Goal: Transaction & Acquisition: Purchase product/service

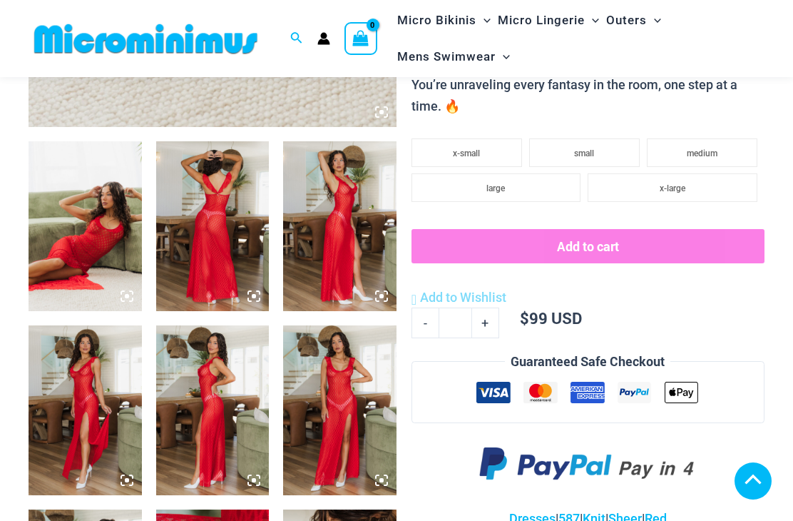
scroll to position [544, 0]
click at [208, 229] on img at bounding box center [212, 226] width 113 height 170
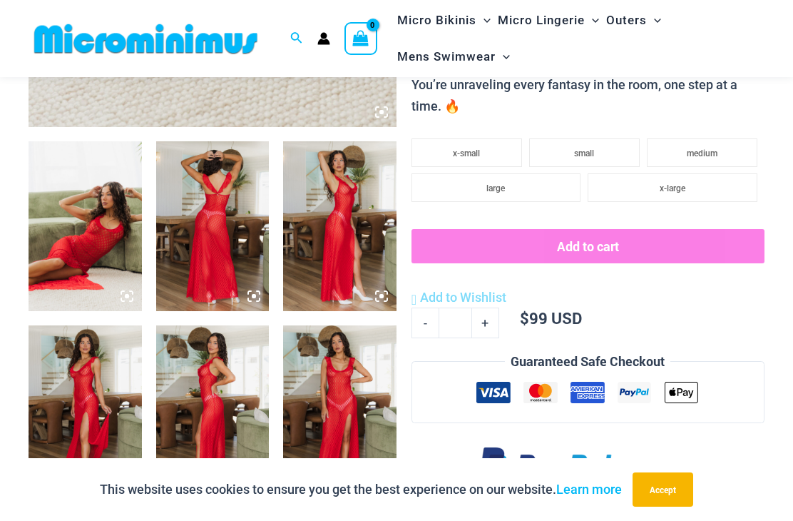
click at [199, 233] on img at bounding box center [212, 226] width 113 height 170
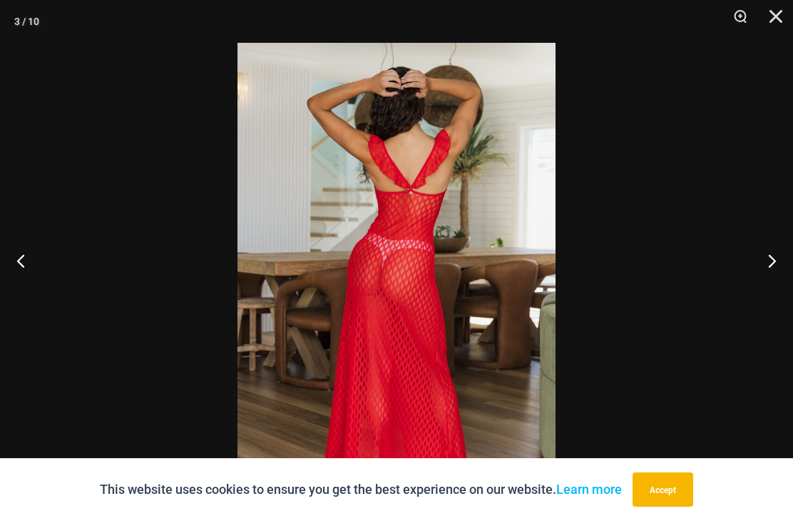
click at [735, 24] on button "Zoom" at bounding box center [736, 21] width 36 height 43
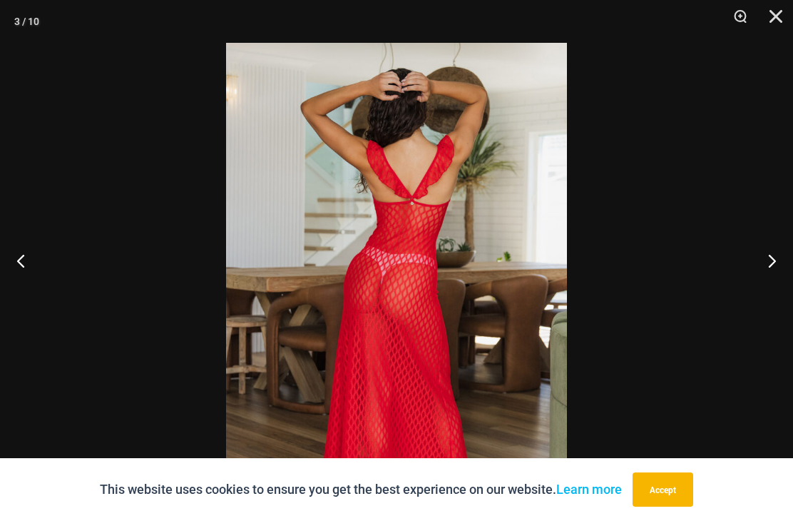
click at [768, 291] on button "Next" at bounding box center [766, 260] width 53 height 71
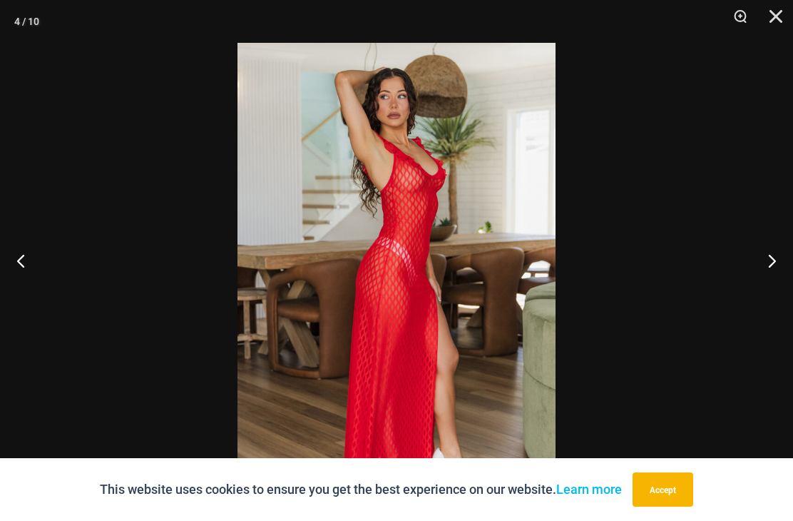
click at [769, 287] on button "Next" at bounding box center [766, 260] width 53 height 71
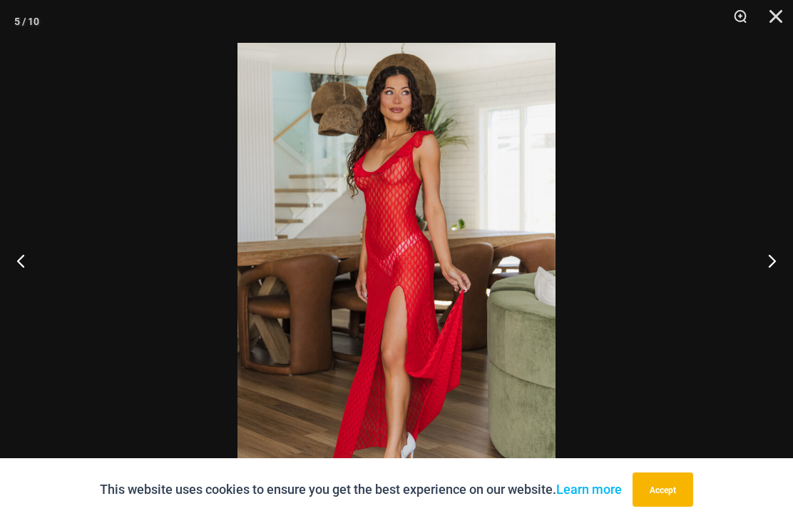
click at [770, 267] on button "Next" at bounding box center [766, 260] width 53 height 71
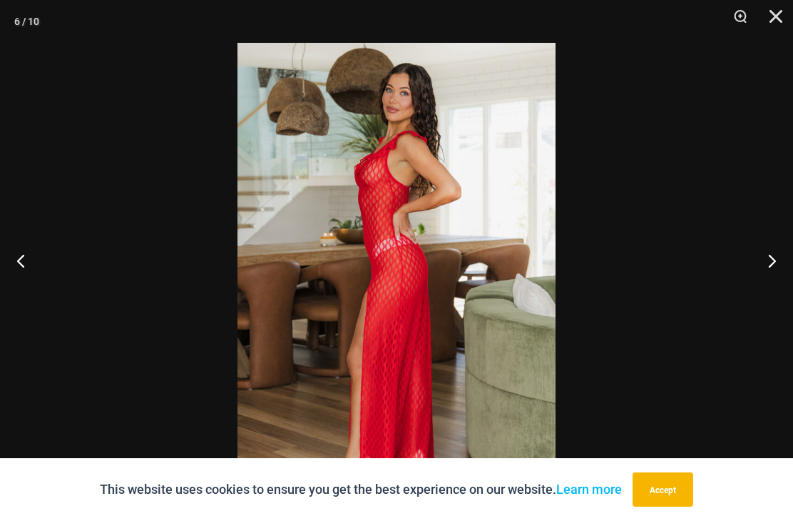
click at [764, 283] on button "Next" at bounding box center [766, 260] width 53 height 71
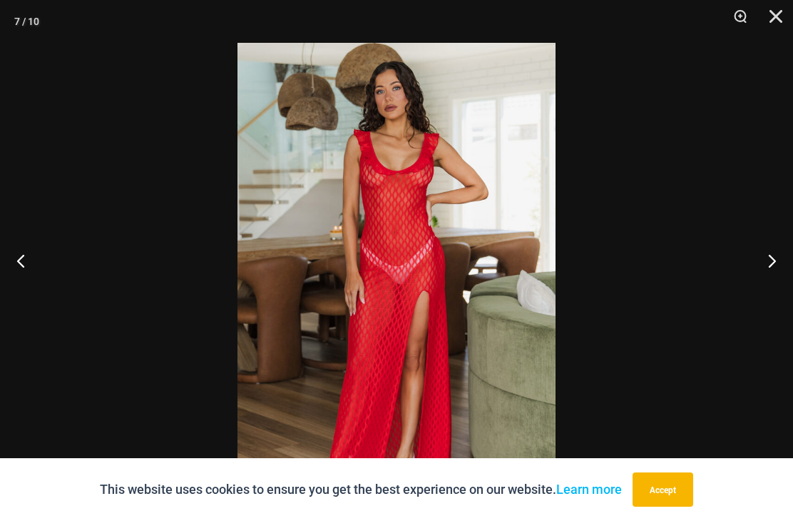
click at [765, 273] on button "Next" at bounding box center [766, 260] width 53 height 71
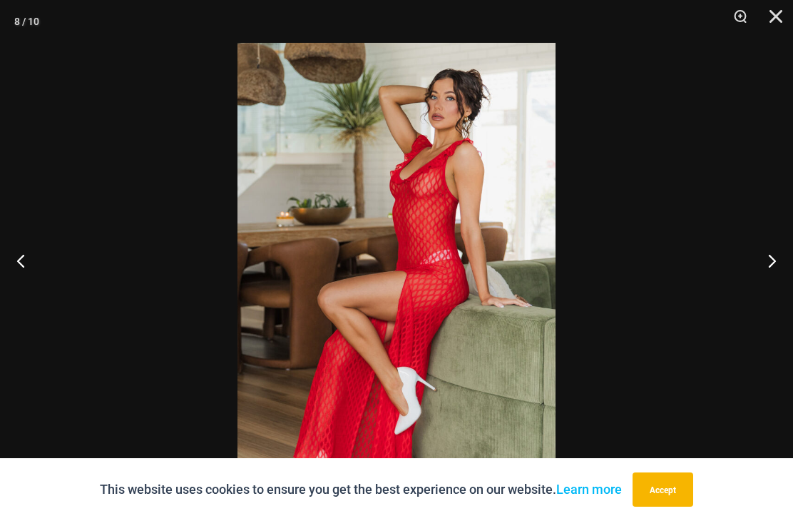
click at [767, 270] on button "Next" at bounding box center [766, 260] width 53 height 71
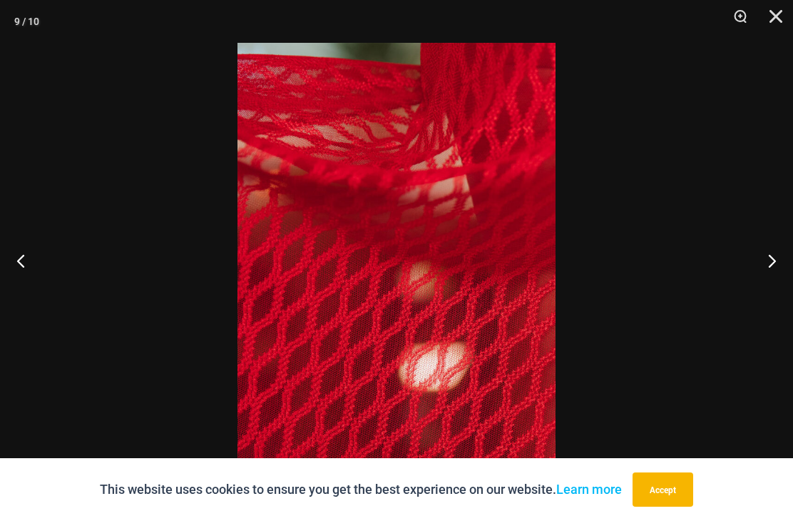
click at [762, 277] on button "Next" at bounding box center [766, 260] width 53 height 71
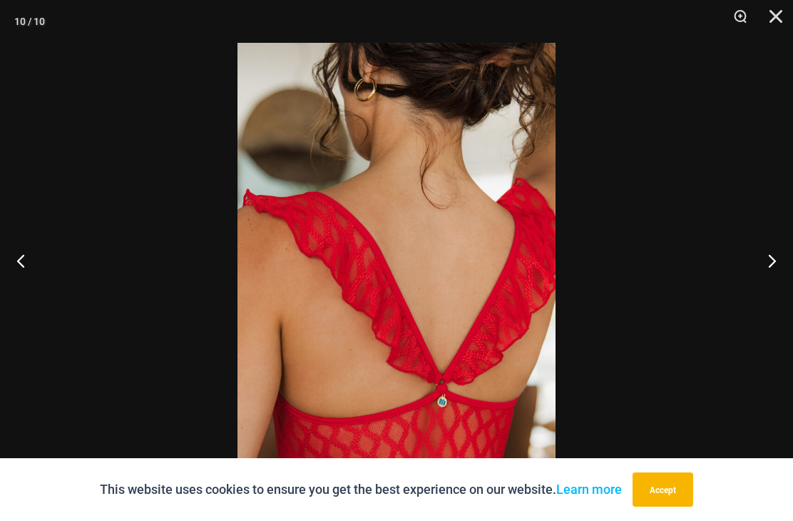
click at [769, 277] on button "Next" at bounding box center [766, 260] width 53 height 71
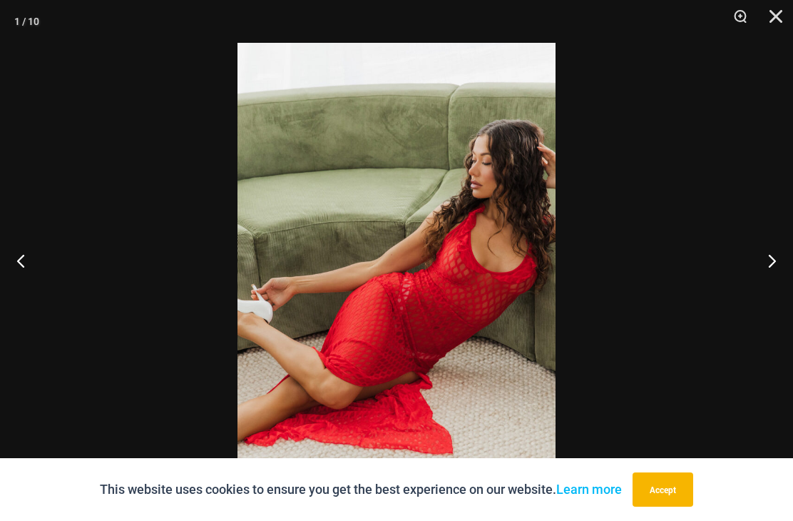
click at [769, 281] on button "Next" at bounding box center [766, 260] width 53 height 71
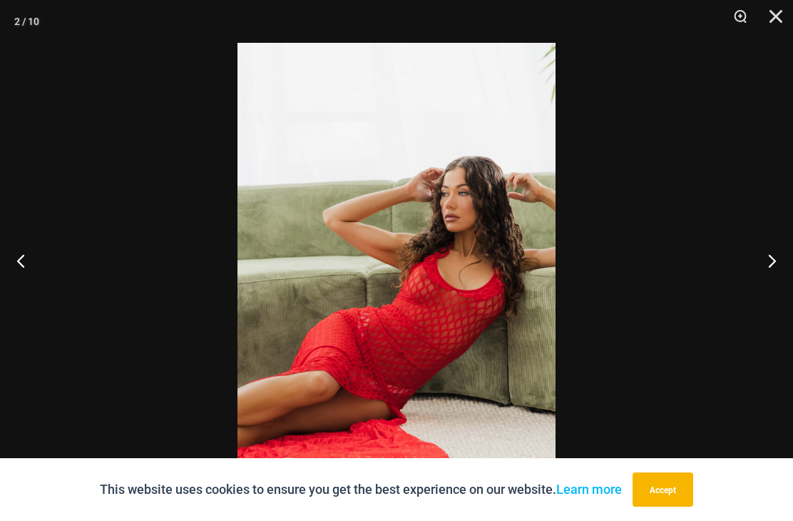
click at [770, 285] on button "Next" at bounding box center [766, 260] width 53 height 71
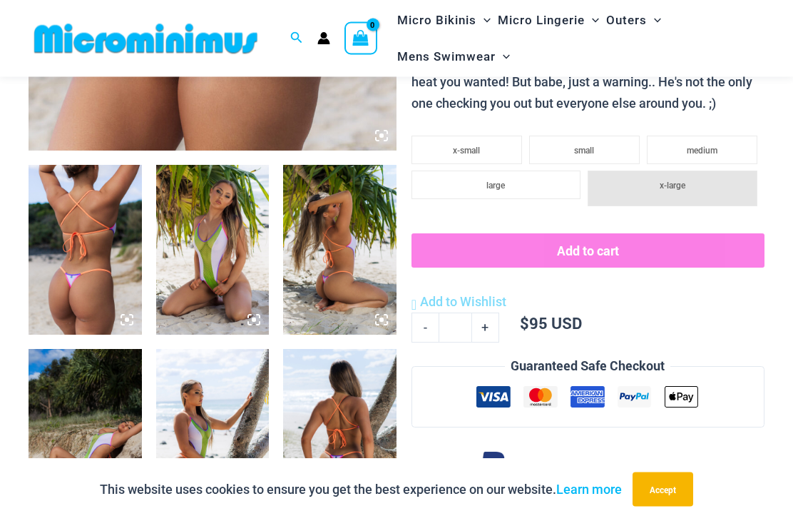
scroll to position [524, 0]
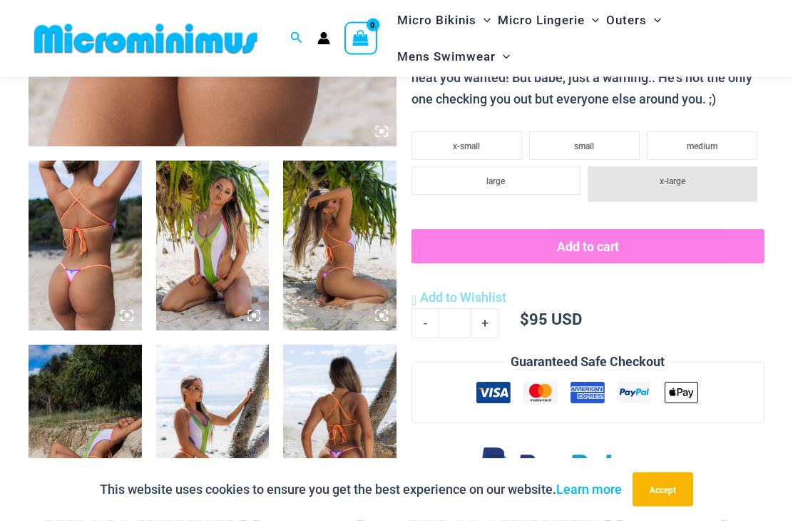
click at [44, 228] on img at bounding box center [85, 246] width 113 height 170
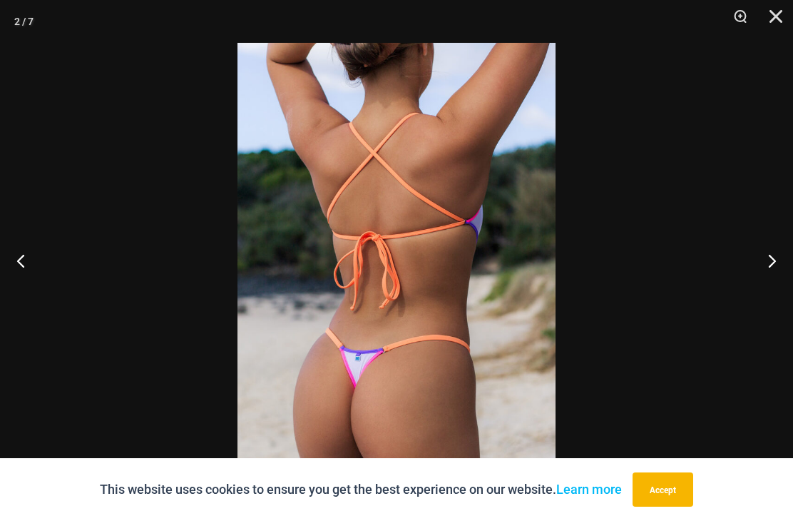
click at [759, 277] on button "Next" at bounding box center [766, 260] width 53 height 71
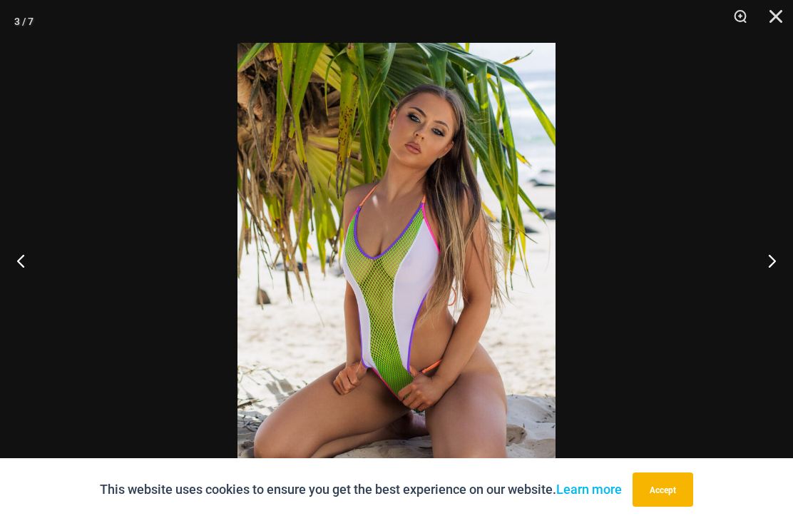
click at [764, 273] on button "Next" at bounding box center [766, 260] width 53 height 71
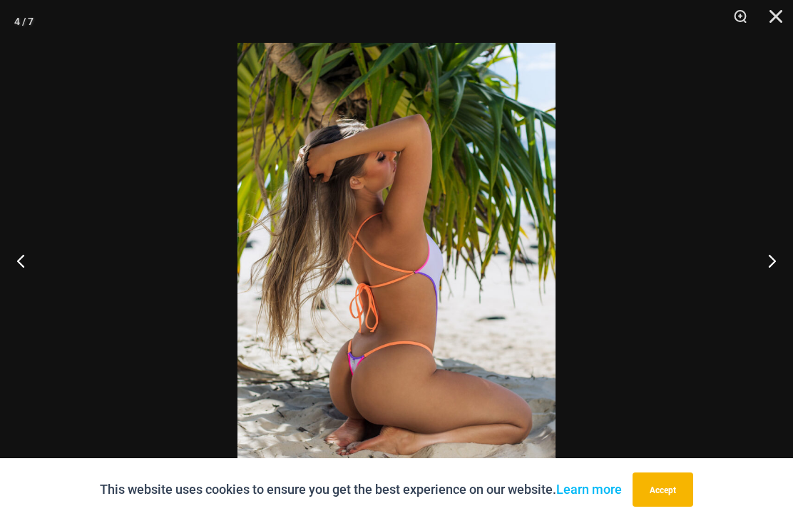
click at [761, 276] on button "Next" at bounding box center [766, 260] width 53 height 71
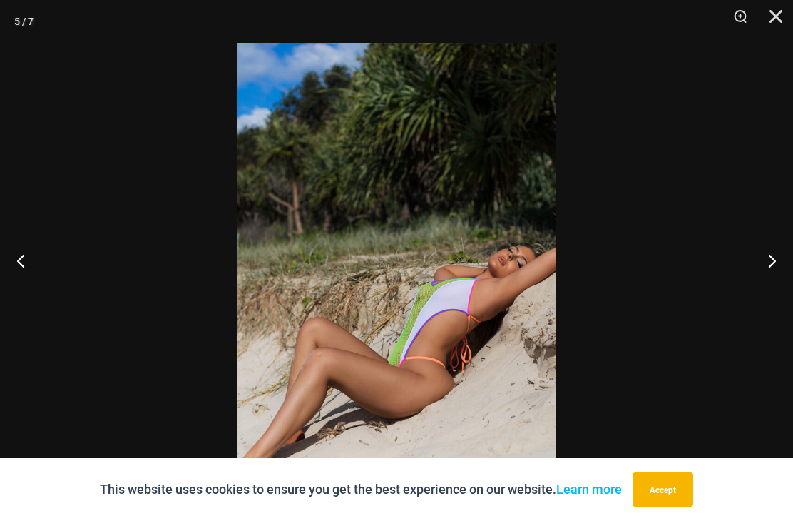
click at [763, 270] on button "Next" at bounding box center [766, 260] width 53 height 71
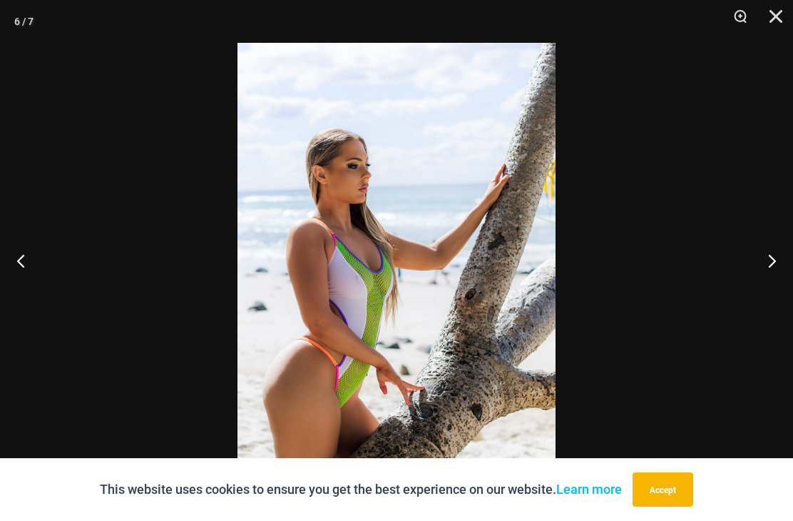
click at [758, 288] on button "Next" at bounding box center [766, 260] width 53 height 71
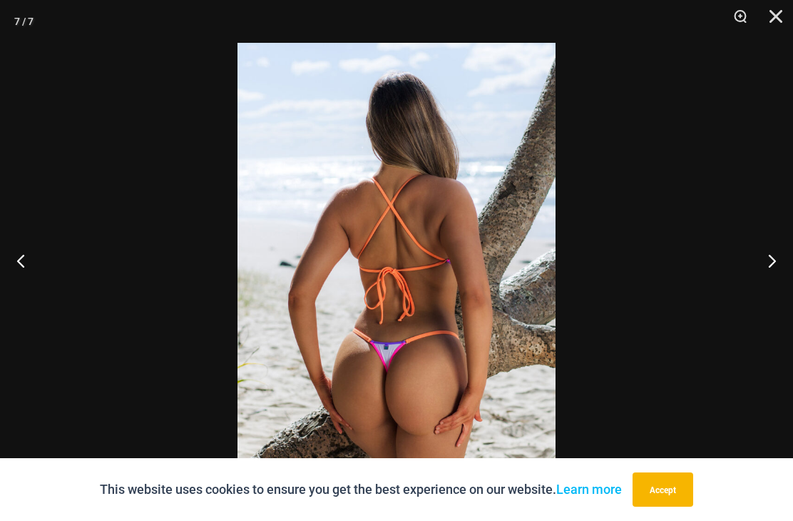
click at [763, 277] on button "Next" at bounding box center [766, 260] width 53 height 71
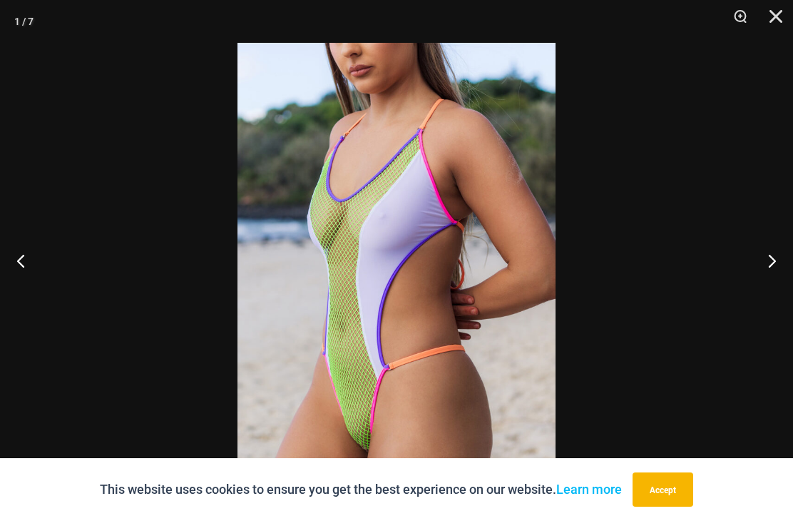
click at [735, 5] on button "Zoom" at bounding box center [736, 21] width 36 height 43
click at [748, 17] on button "Zoom" at bounding box center [736, 21] width 36 height 43
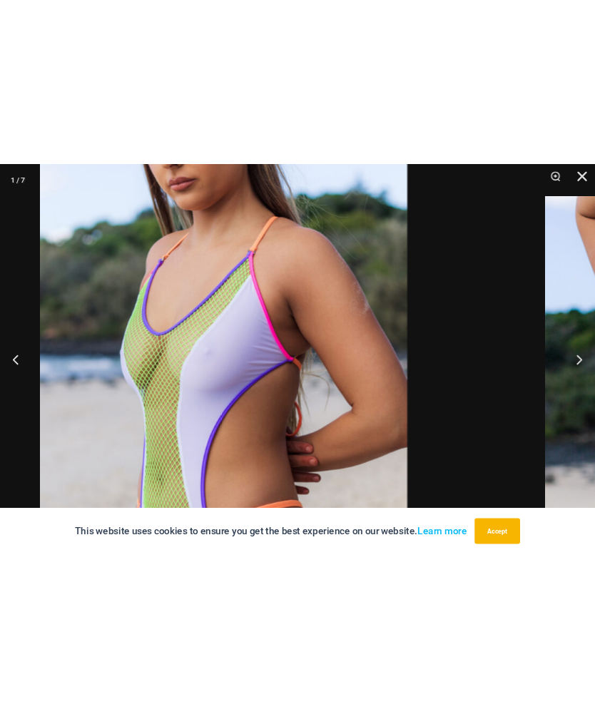
scroll to position [426, 0]
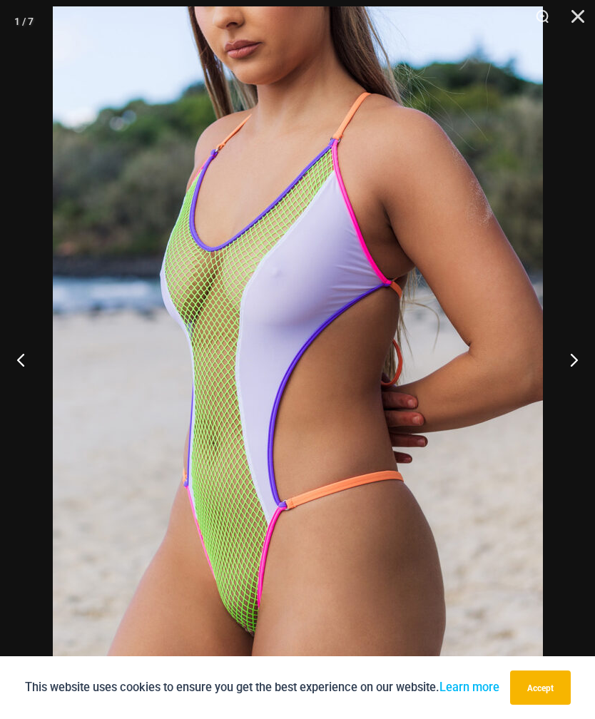
click at [558, 520] on button "Accept" at bounding box center [540, 688] width 61 height 34
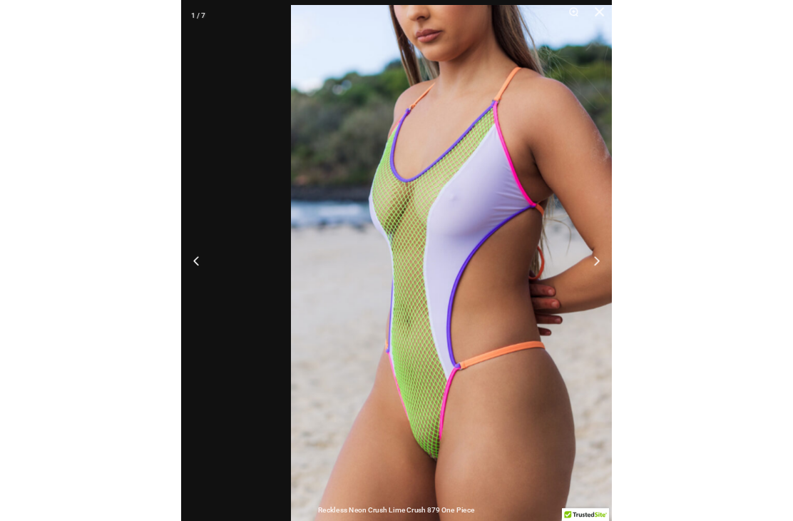
scroll to position [525, 0]
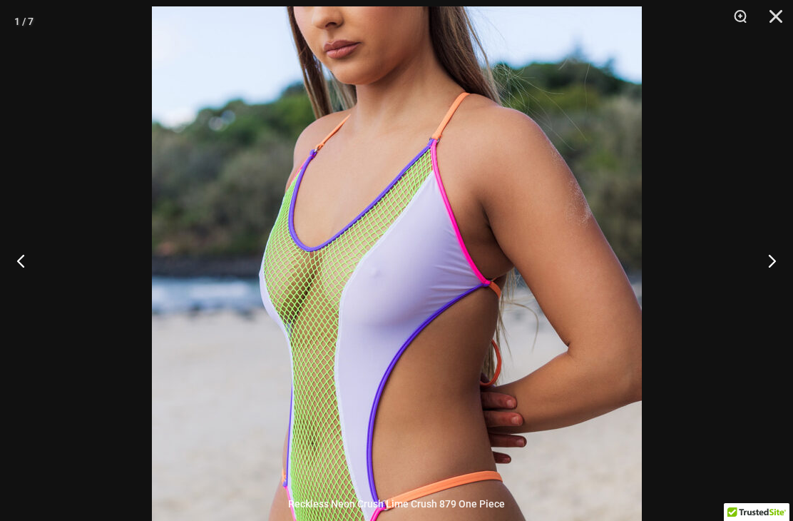
click at [771, 275] on button "Next" at bounding box center [766, 260] width 53 height 71
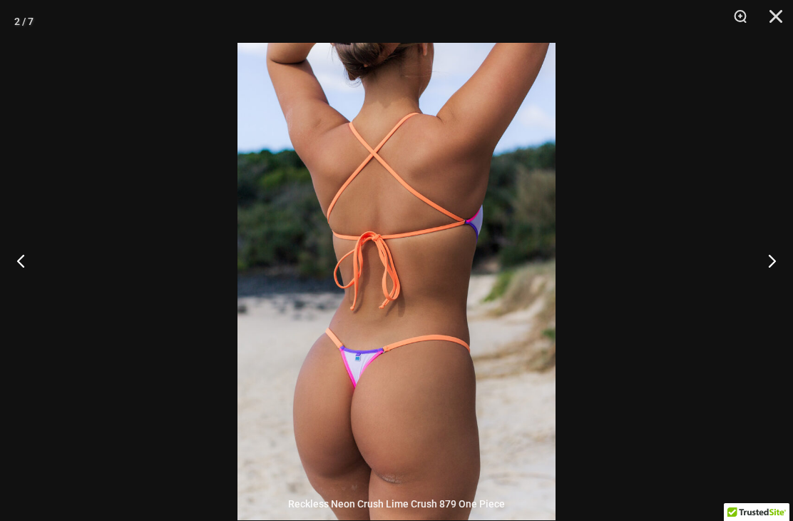
click at [771, 284] on button "Next" at bounding box center [766, 260] width 53 height 71
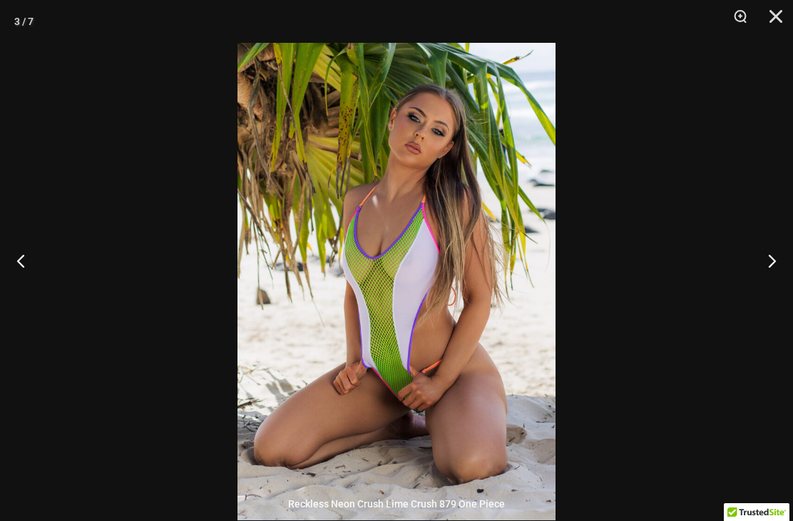
click at [776, 277] on button "Next" at bounding box center [766, 260] width 53 height 71
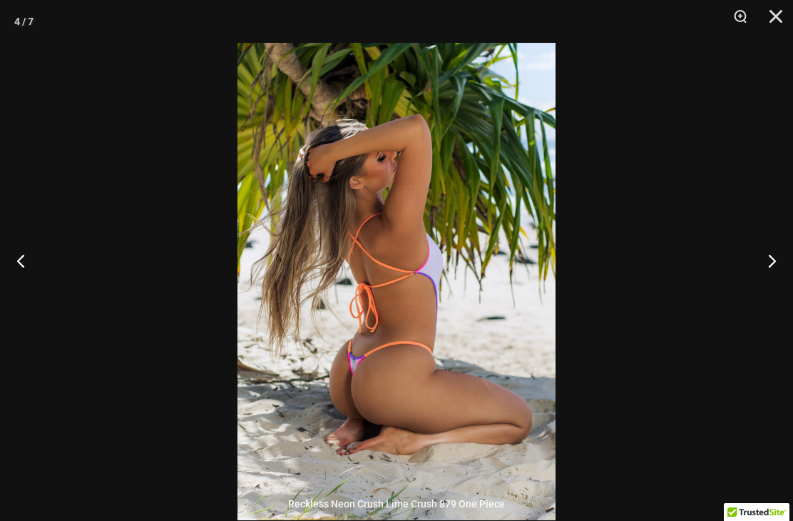
click at [766, 286] on button "Next" at bounding box center [766, 260] width 53 height 71
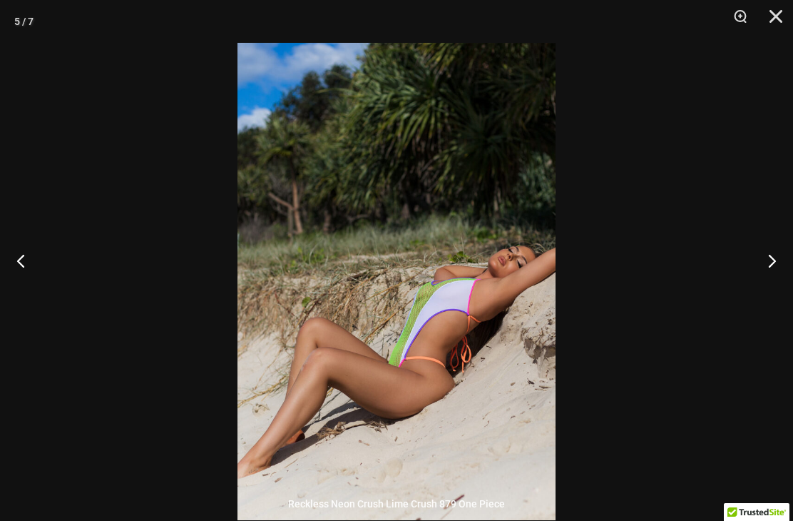
click at [771, 282] on button "Next" at bounding box center [766, 260] width 53 height 71
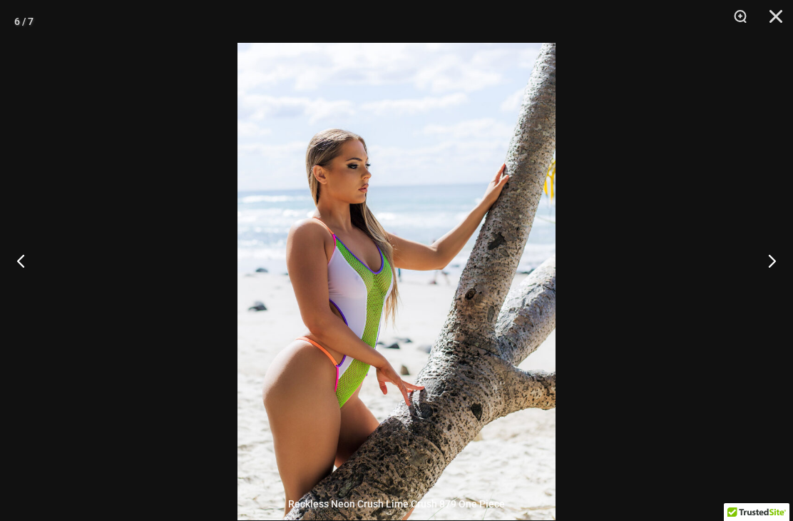
click at [778, 282] on button "Next" at bounding box center [766, 260] width 53 height 71
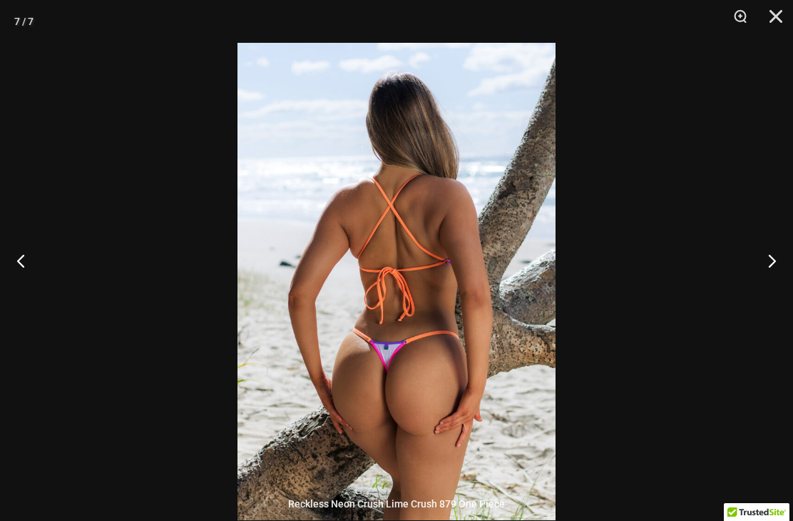
click at [776, 275] on button "Next" at bounding box center [766, 260] width 53 height 71
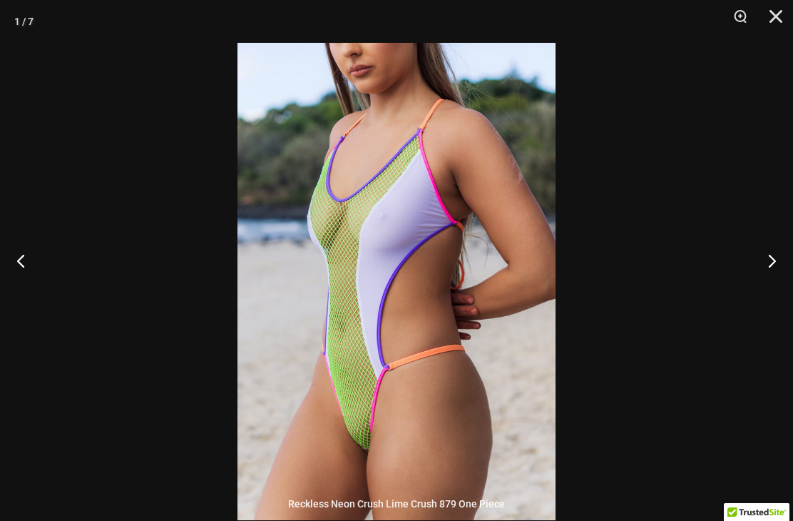
click at [773, 25] on button "Close" at bounding box center [771, 21] width 36 height 43
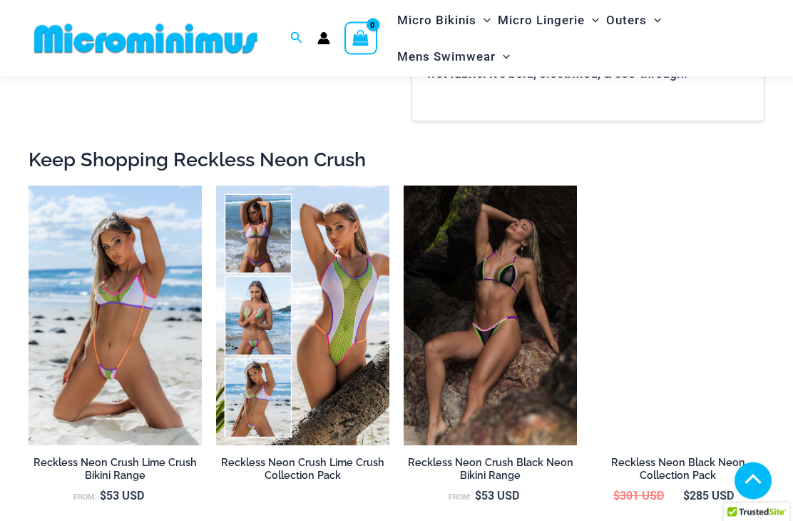
scroll to position [1270, 0]
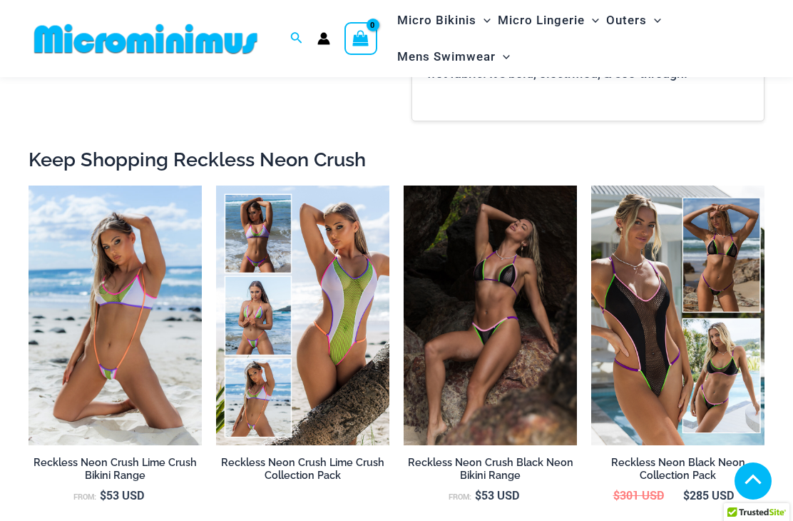
click at [29, 185] on img at bounding box center [29, 185] width 0 height 0
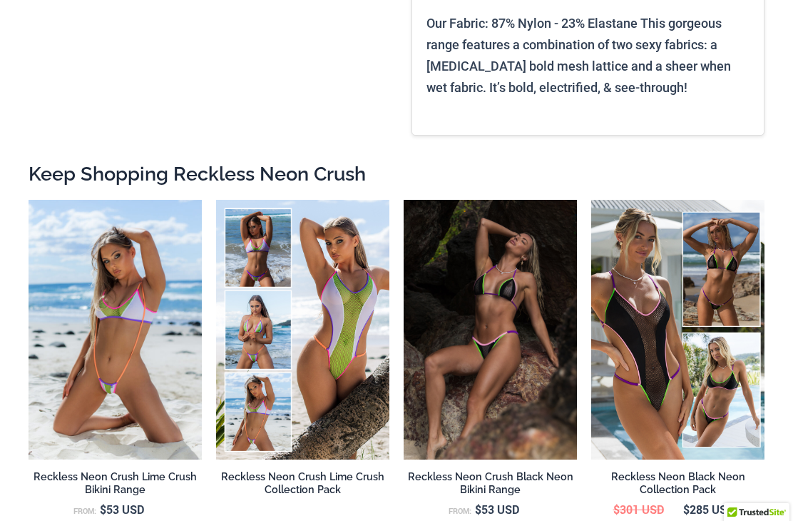
scroll to position [1313, 0]
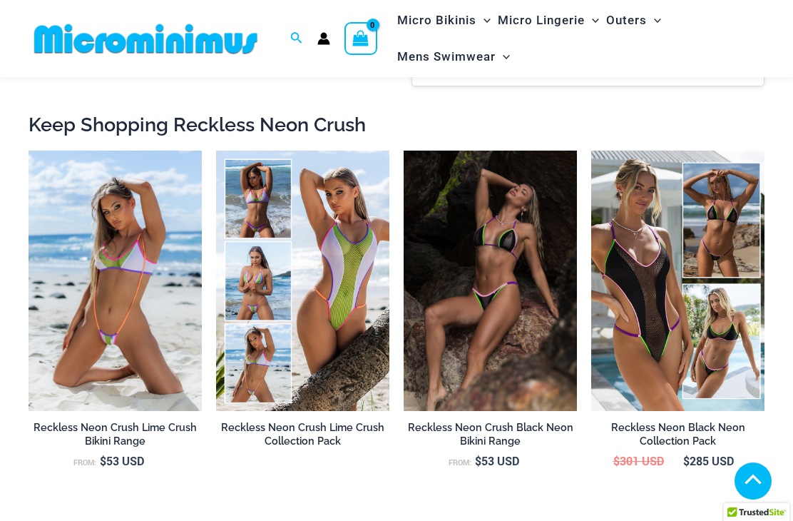
click at [216, 151] on img at bounding box center [216, 151] width 0 height 0
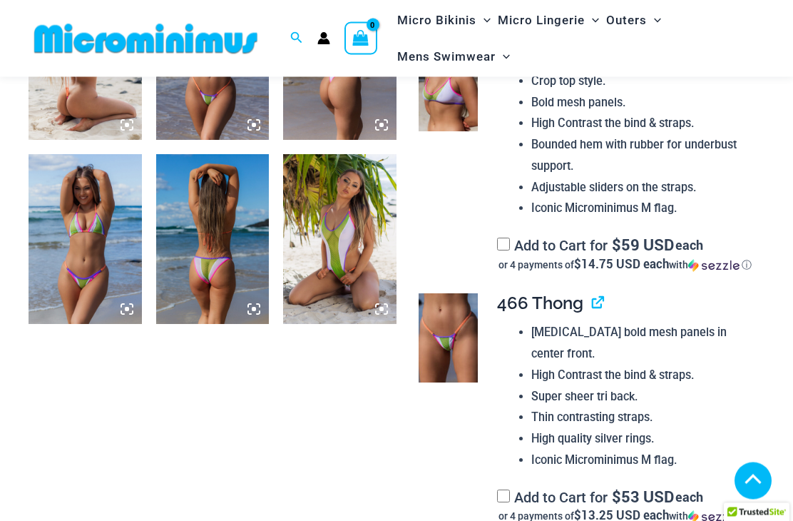
scroll to position [713, 0]
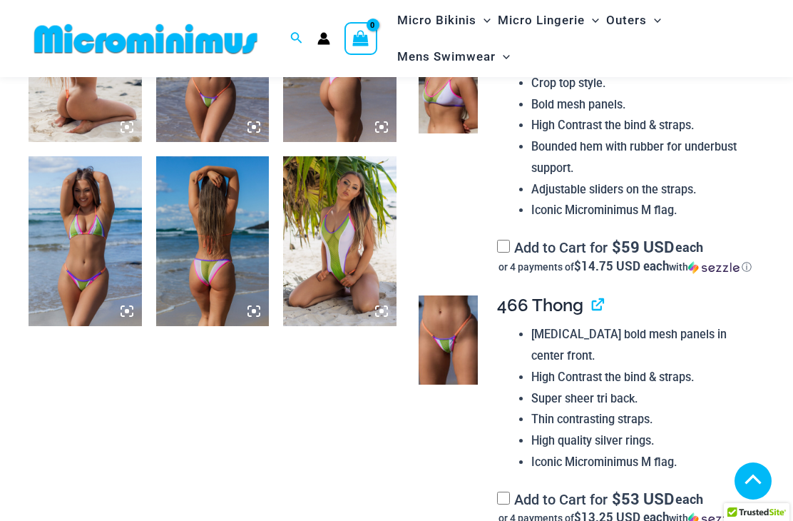
click at [457, 376] on img at bounding box center [449, 340] width 60 height 90
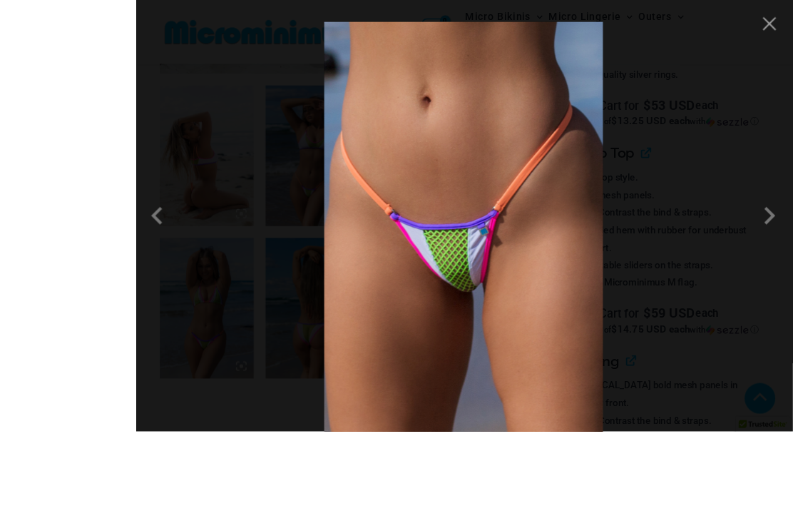
scroll to position [712, 0]
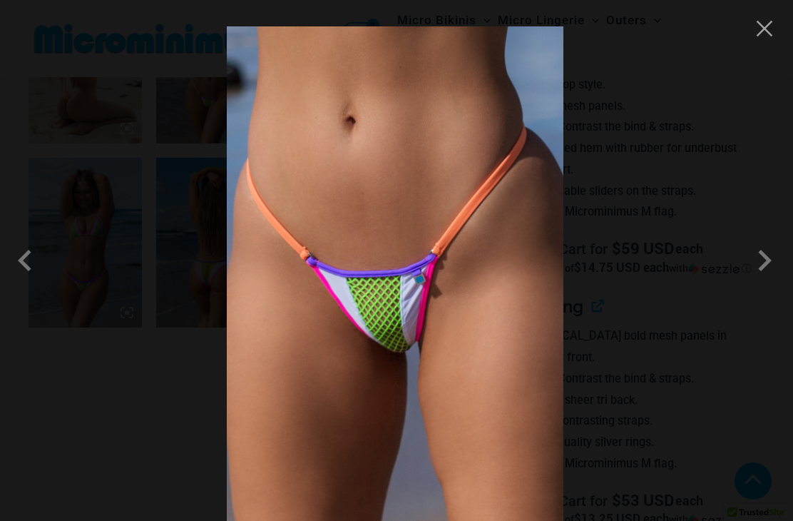
click at [765, 280] on span at bounding box center [764, 260] width 43 height 43
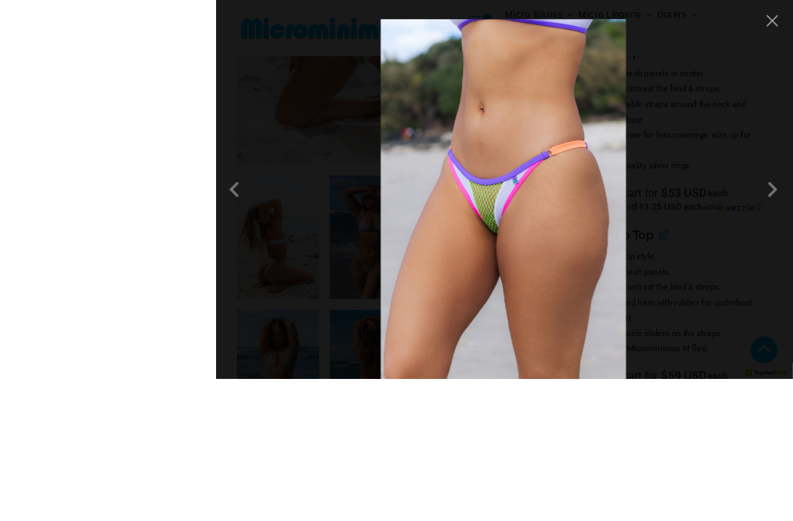
scroll to position [676, 0]
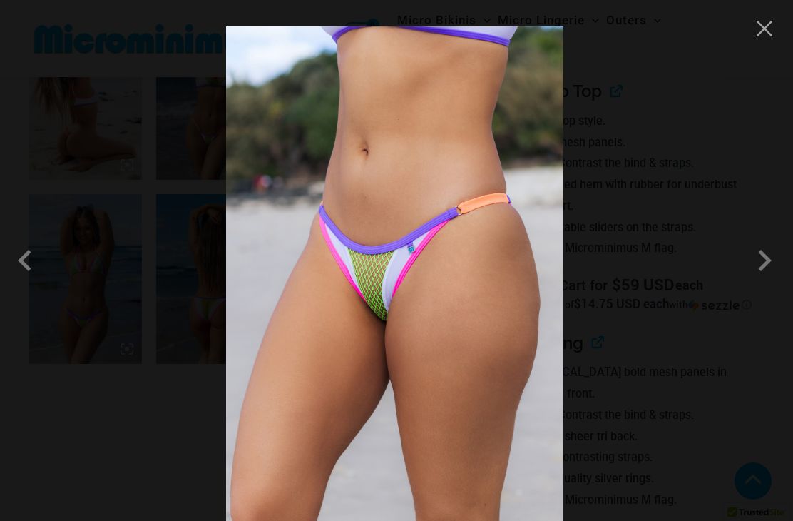
click at [773, 33] on button "Close" at bounding box center [764, 28] width 21 height 21
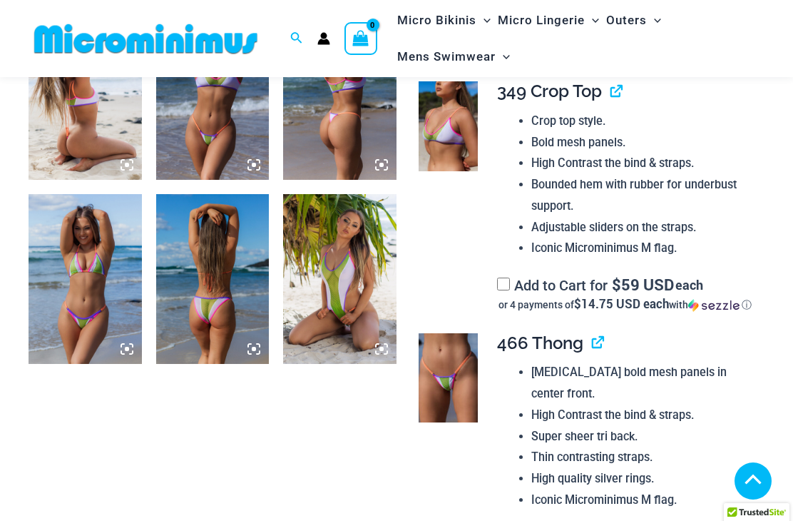
click at [65, 263] on img at bounding box center [85, 279] width 113 height 170
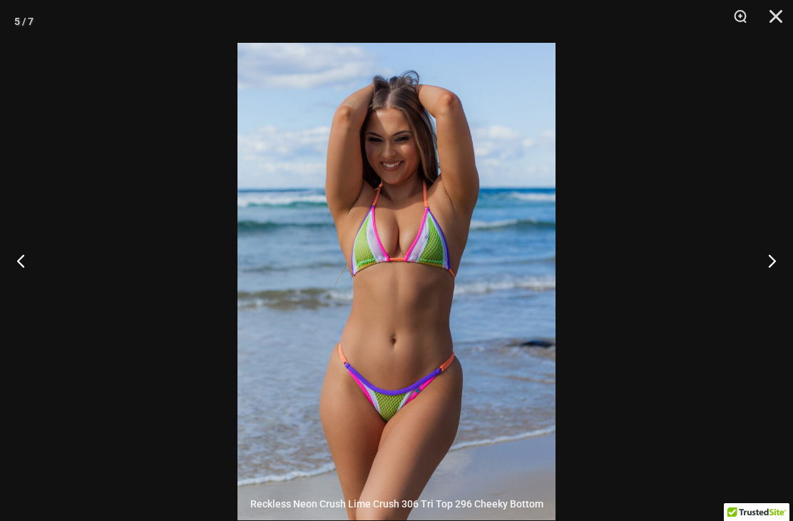
click at [777, 11] on button "Close" at bounding box center [771, 21] width 36 height 43
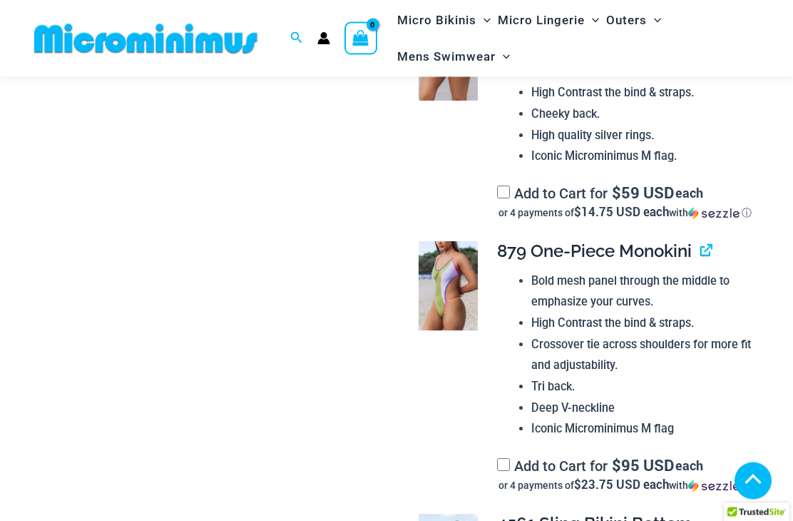
scroll to position [1249, 0]
click at [469, 331] on img at bounding box center [449, 286] width 60 height 90
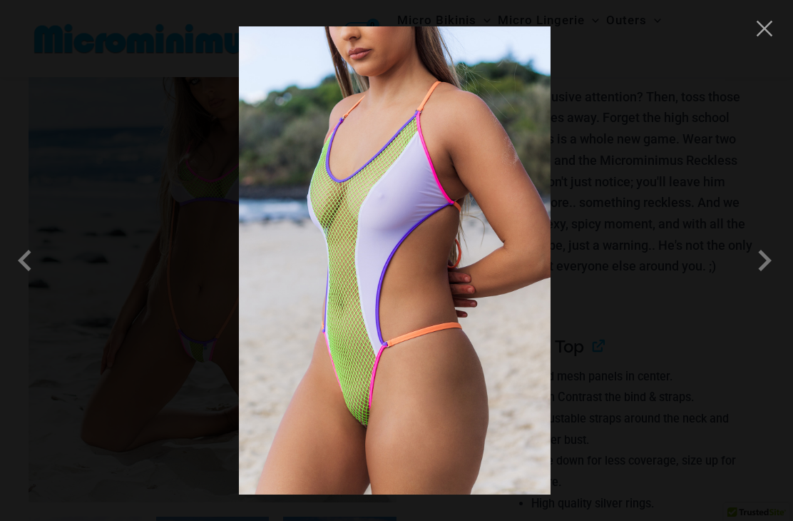
scroll to position [160, 0]
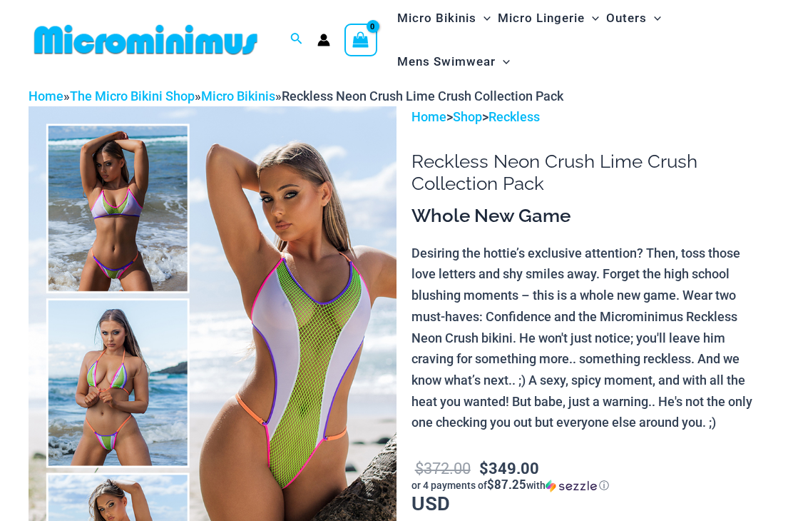
scroll to position [118, 0]
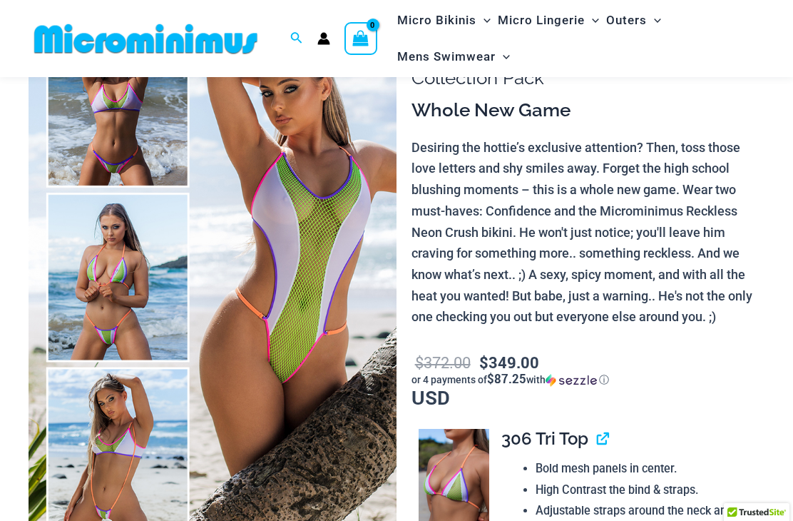
click at [64, 259] on img at bounding box center [213, 277] width 368 height 552
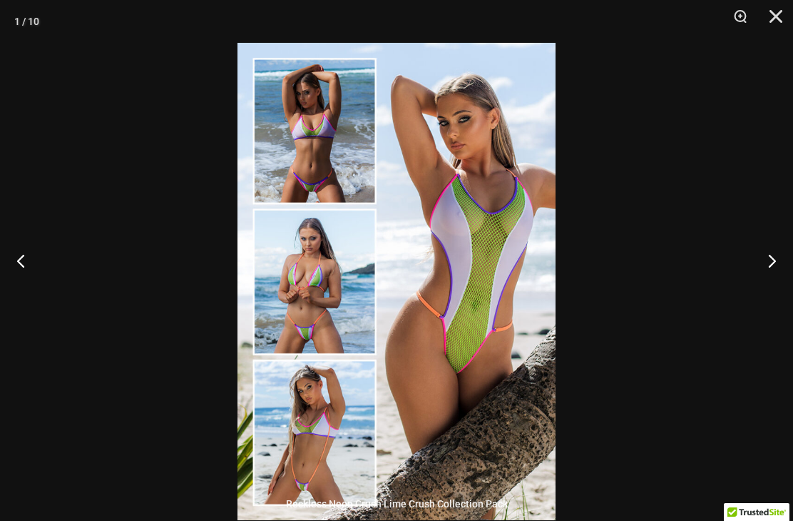
click at [766, 287] on button "Next" at bounding box center [766, 260] width 53 height 71
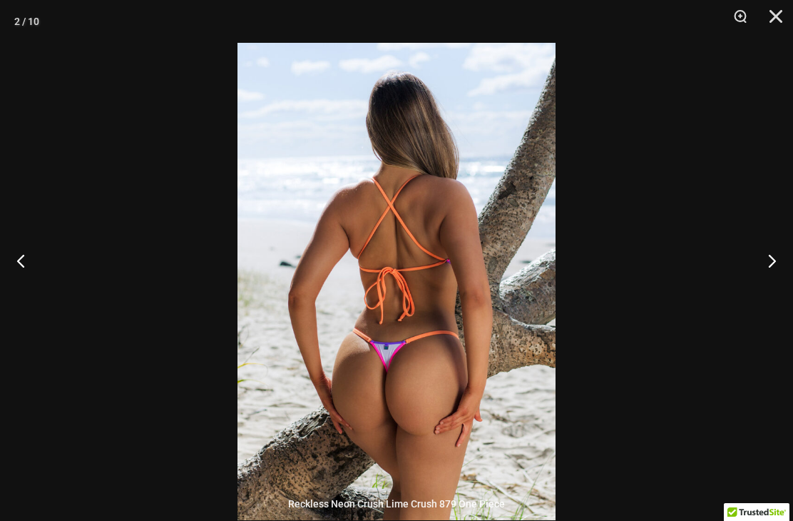
click at [769, 271] on button "Next" at bounding box center [766, 260] width 53 height 71
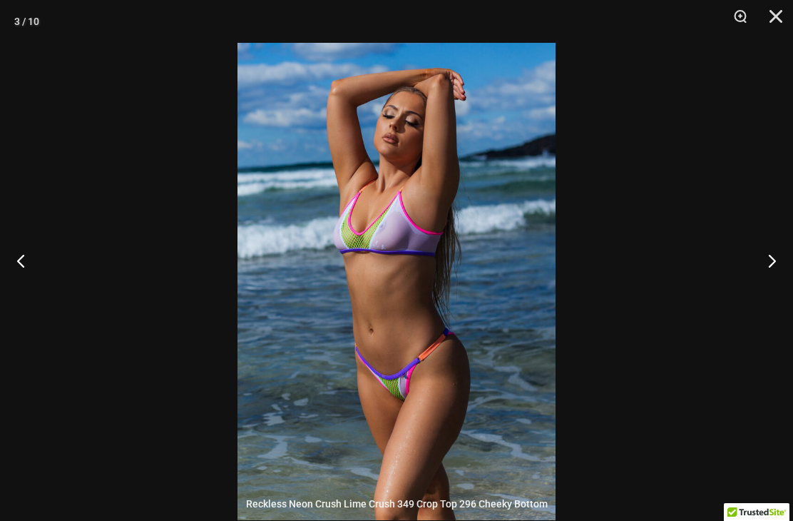
click at [774, 274] on button "Next" at bounding box center [766, 260] width 53 height 71
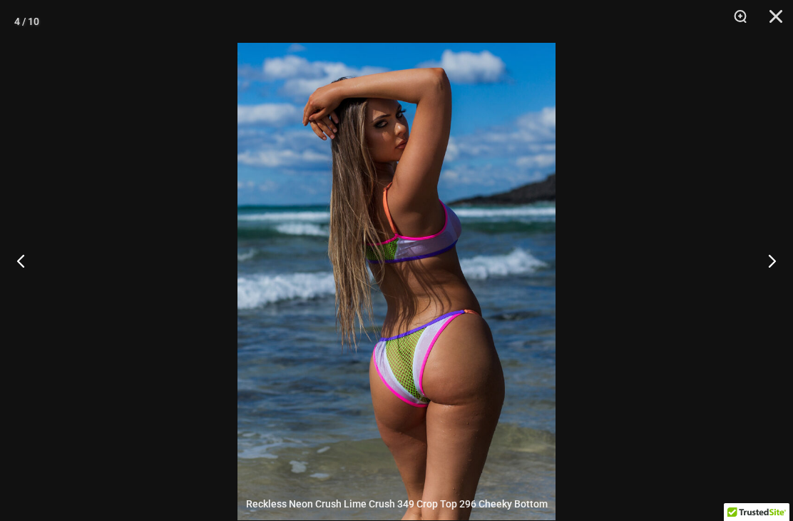
click at [776, 270] on button "Next" at bounding box center [766, 260] width 53 height 71
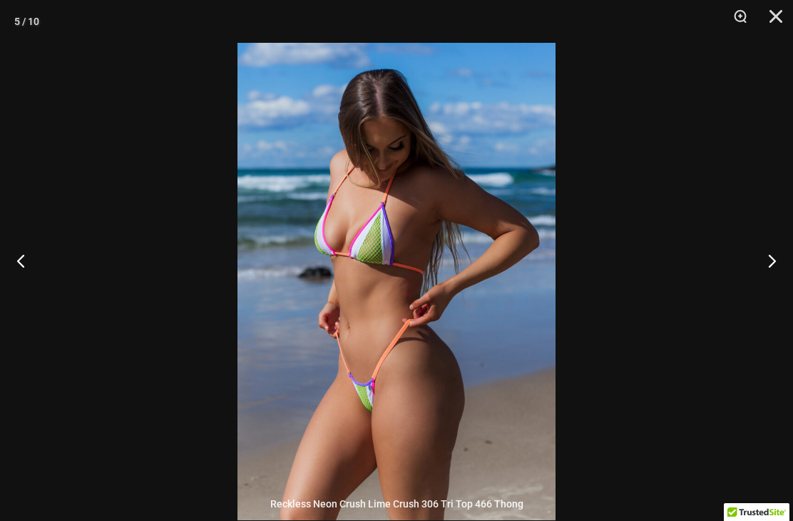
click at [778, 261] on button "Next" at bounding box center [766, 260] width 53 height 71
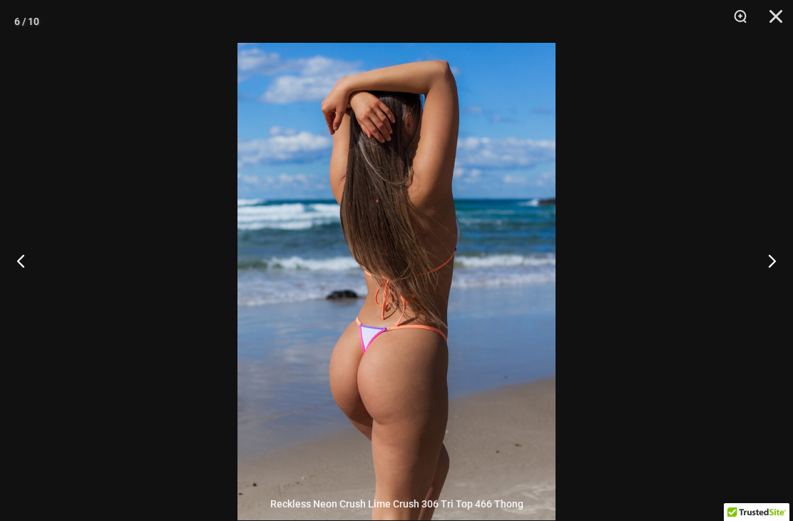
click at [36, 285] on button "Previous" at bounding box center [26, 260] width 53 height 71
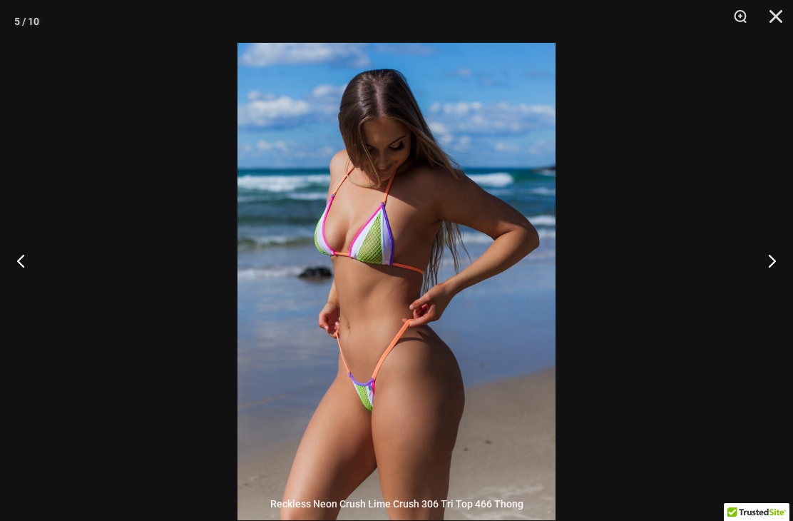
click at [36, 285] on button "Previous" at bounding box center [26, 260] width 53 height 71
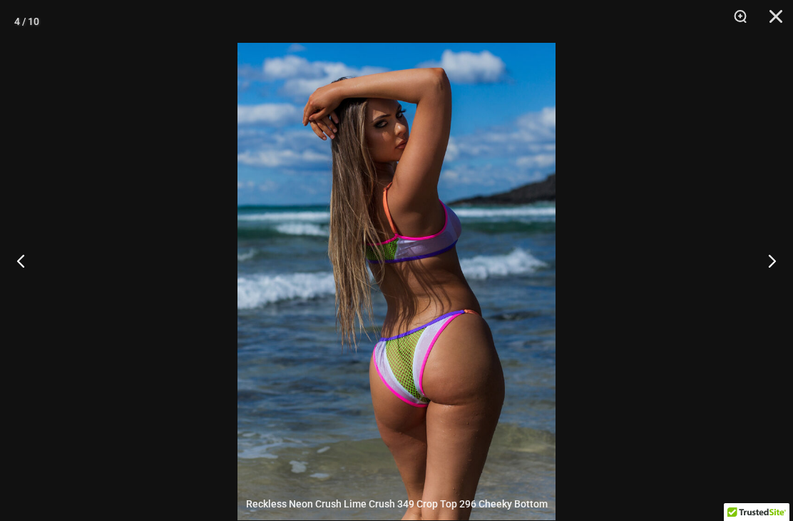
click at [764, 282] on button "Next" at bounding box center [766, 260] width 53 height 71
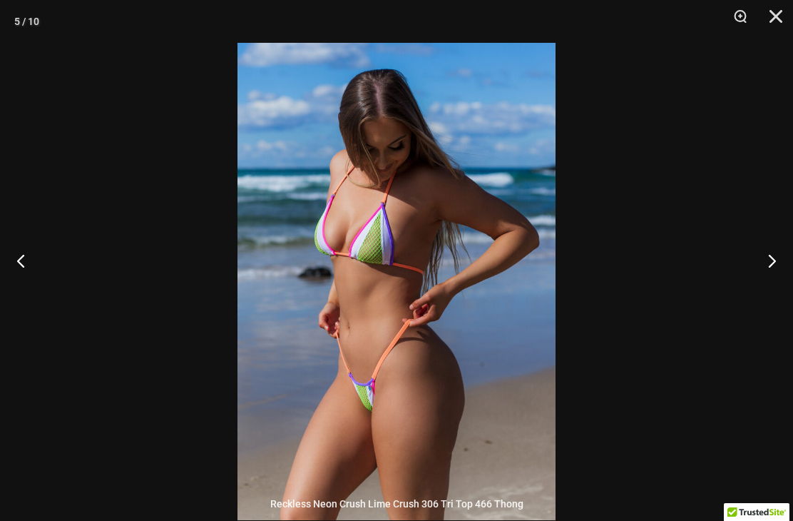
click at [764, 282] on button "Next" at bounding box center [766, 260] width 53 height 71
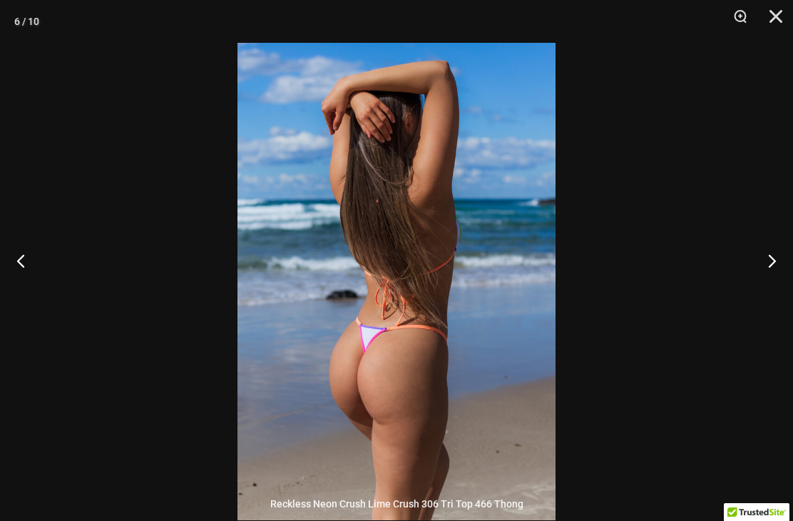
click at [760, 285] on button "Next" at bounding box center [766, 260] width 53 height 71
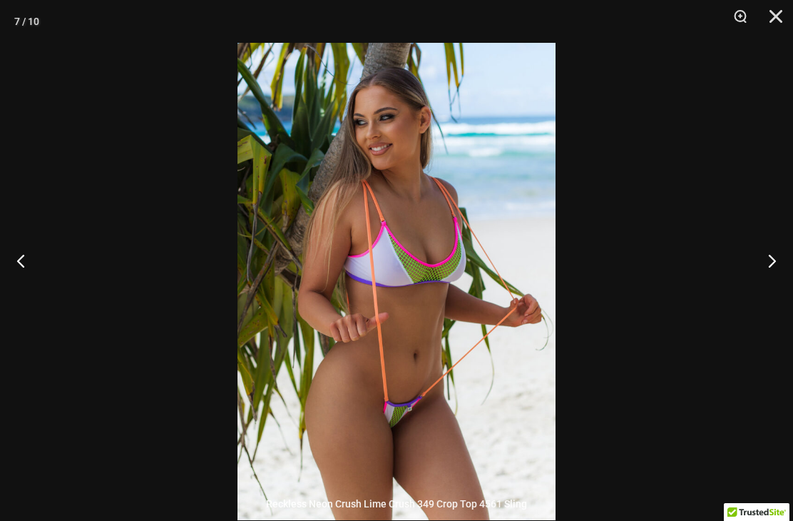
click at [771, 27] on button "Close" at bounding box center [771, 21] width 36 height 43
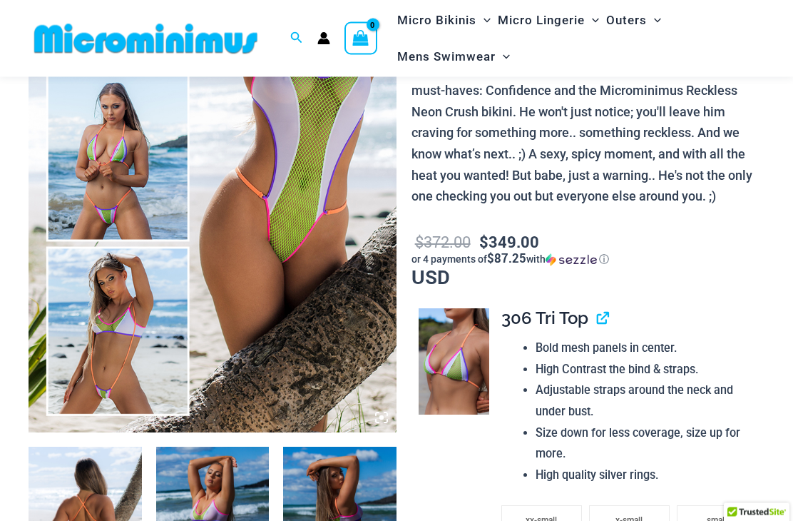
scroll to position [0, 0]
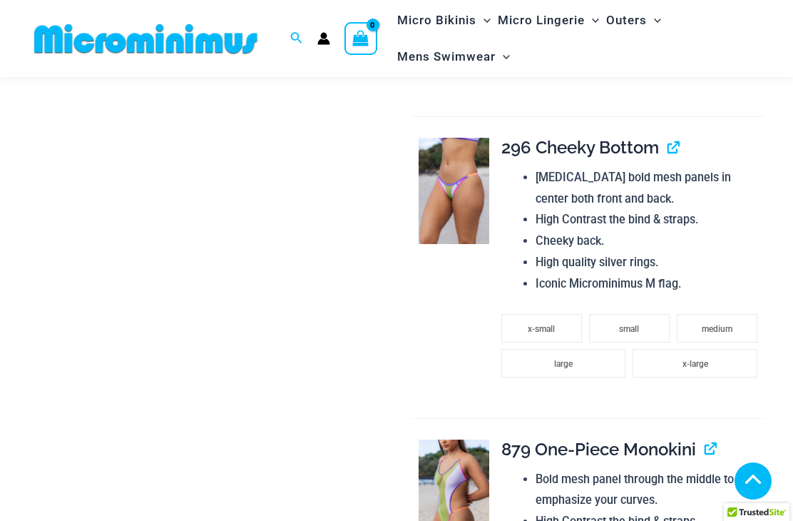
scroll to position [1417, 0]
